Goal: Book appointment/travel/reservation

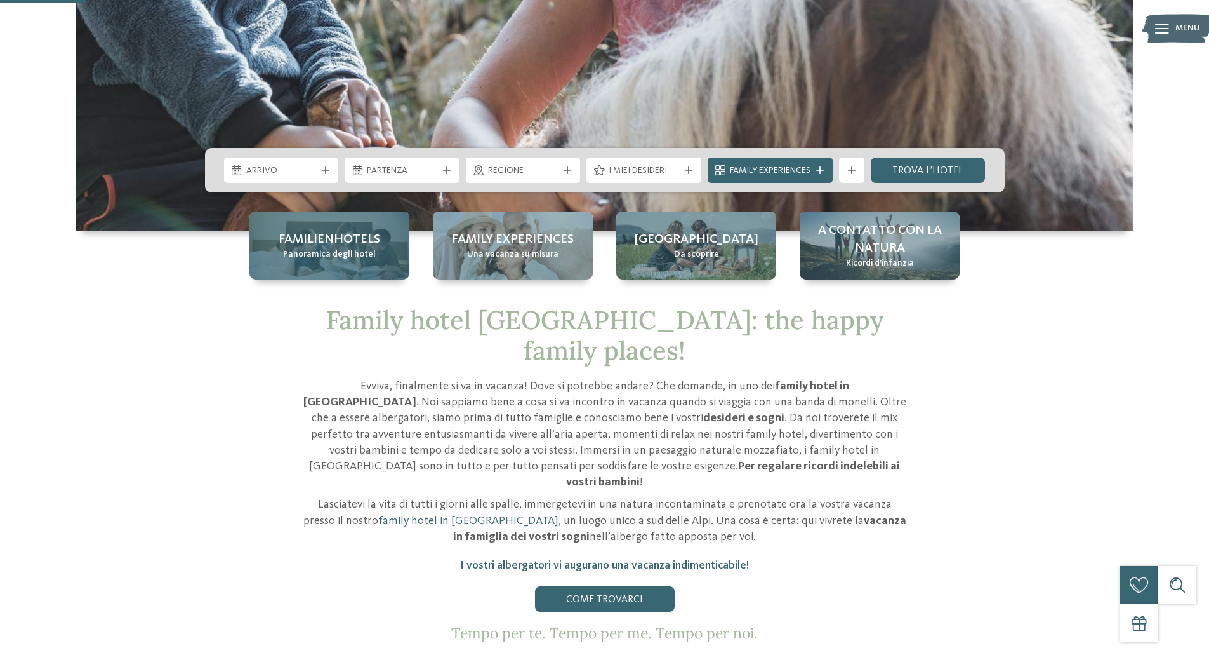
click at [345, 246] on span "Familienhotels" at bounding box center [330, 239] width 102 height 18
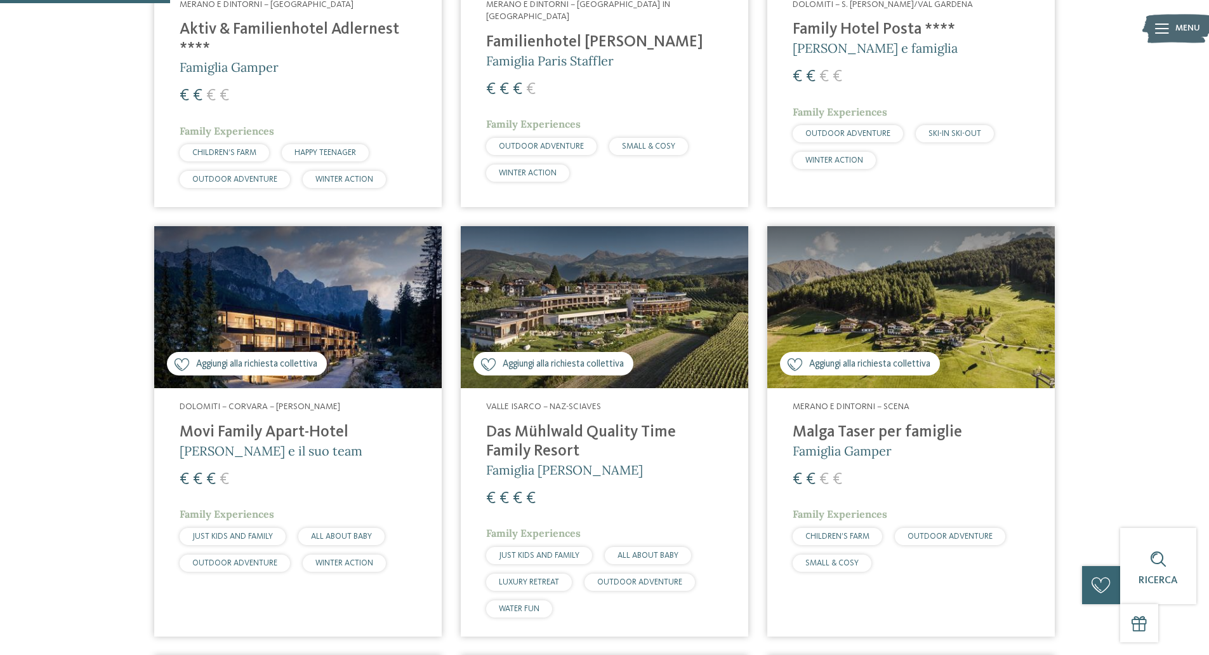
scroll to position [595, 0]
click at [607, 309] on img at bounding box center [605, 306] width 288 height 162
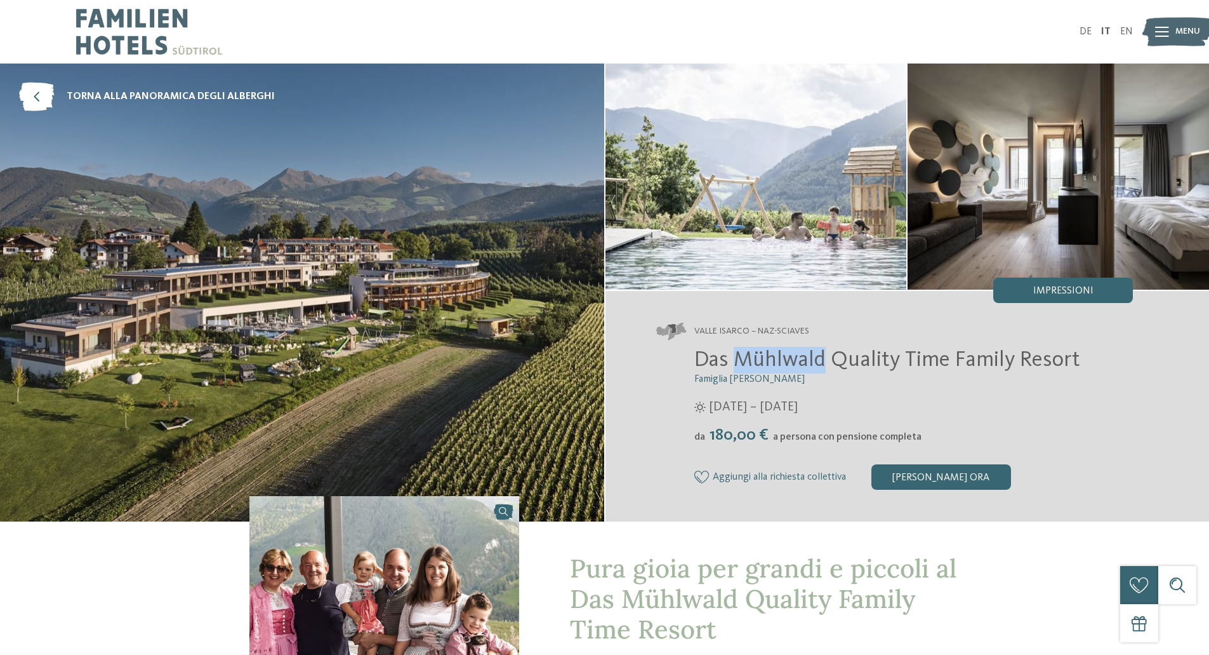
drag, startPoint x: 738, startPoint y: 357, endPoint x: 822, endPoint y: 356, distance: 84.4
click at [822, 356] on span "Das Mühlwald Quality Time Family Resort" at bounding box center [888, 360] width 386 height 22
copy span "Mühlwald"
